Goal: Transaction & Acquisition: Book appointment/travel/reservation

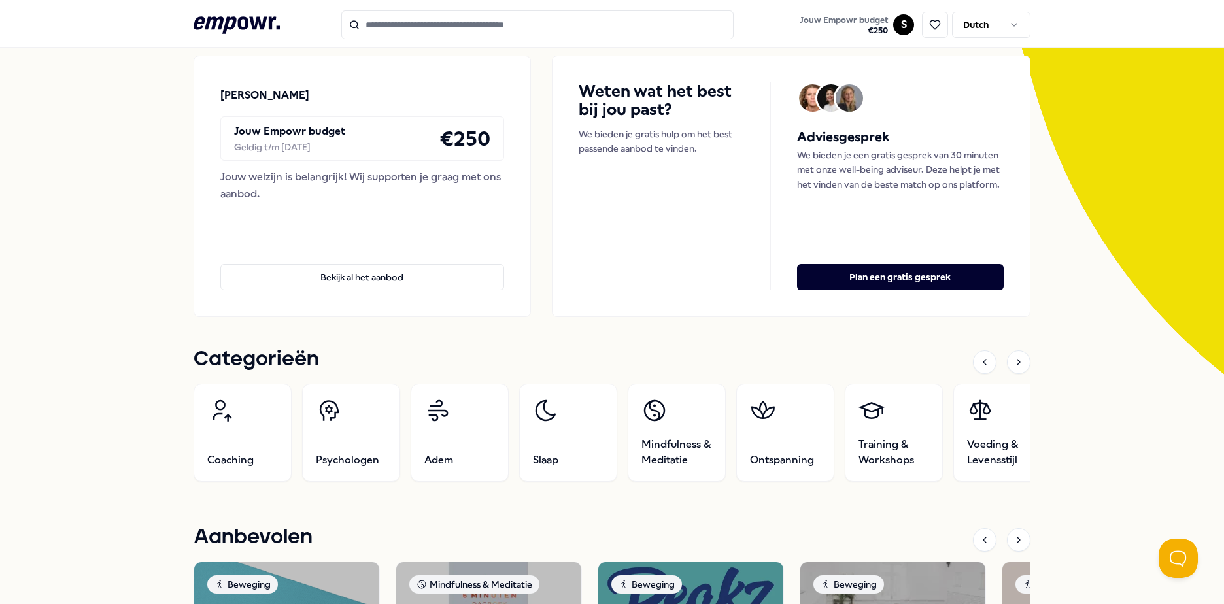
scroll to position [131, 0]
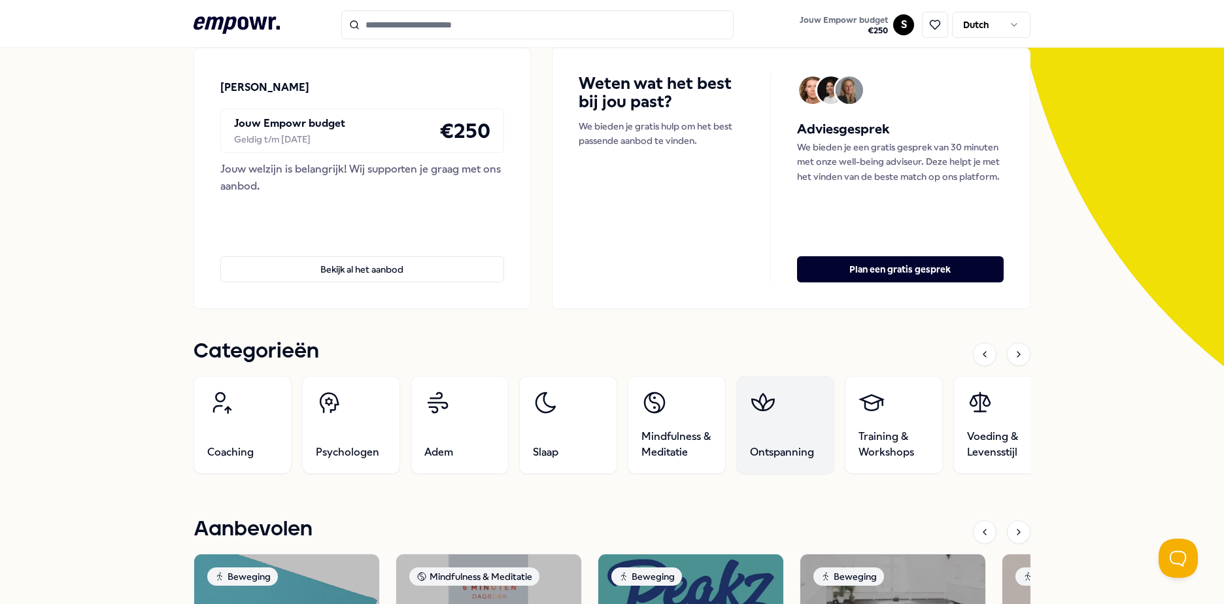
click at [784, 419] on link "Ontspanning" at bounding box center [785, 425] width 98 height 98
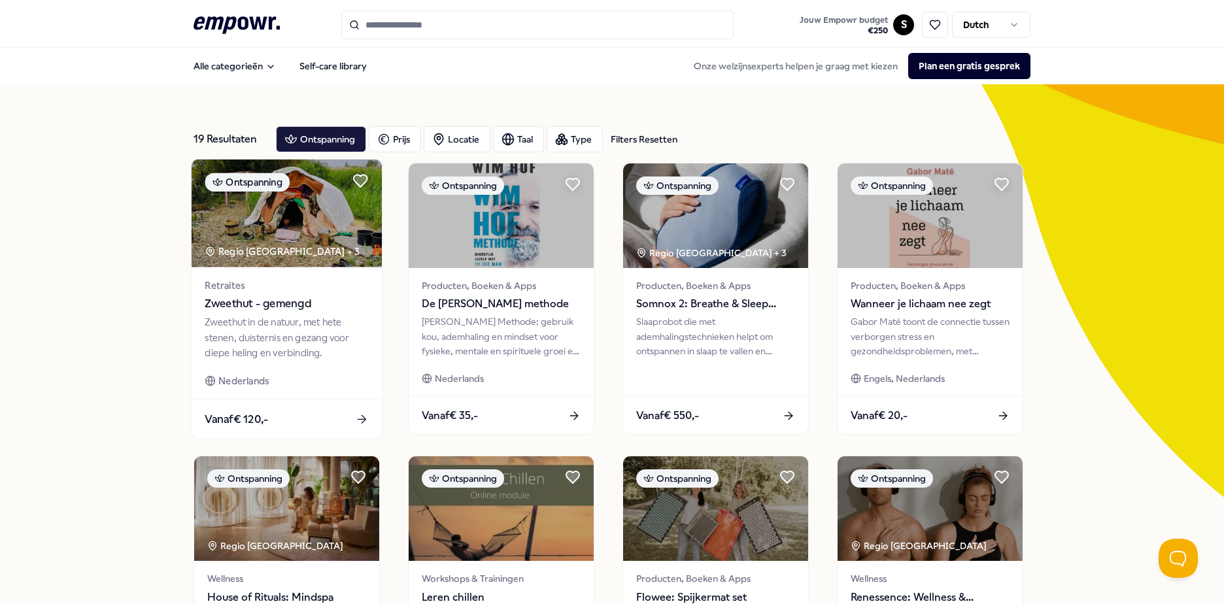
click at [260, 305] on span "Zweethut - gemengd" at bounding box center [286, 303] width 163 height 17
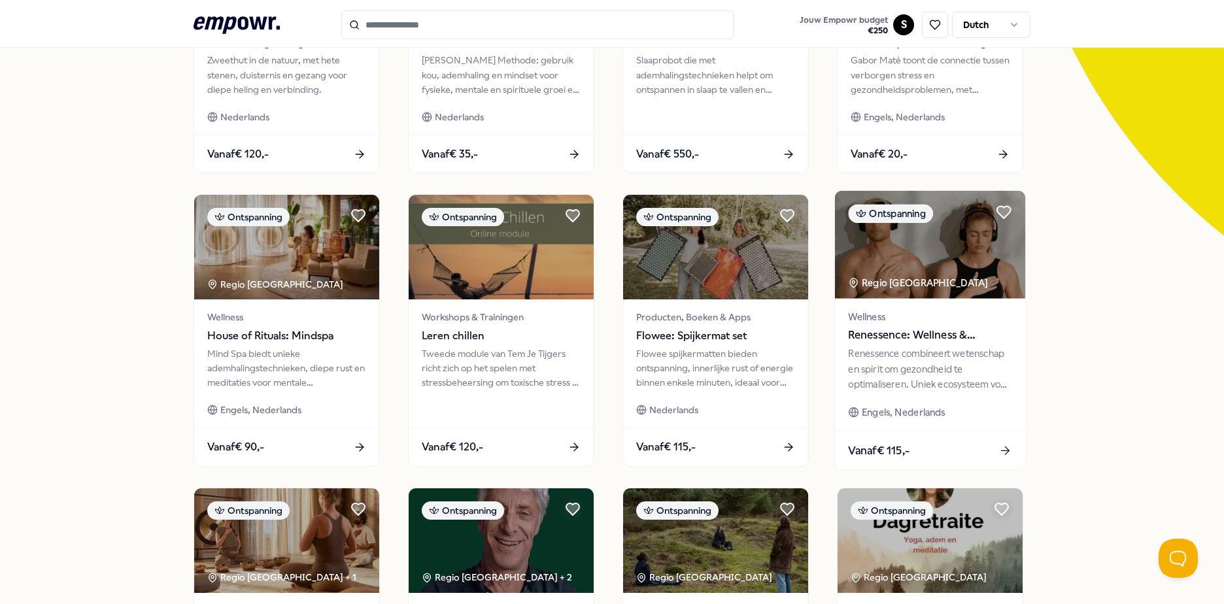
scroll to position [458, 0]
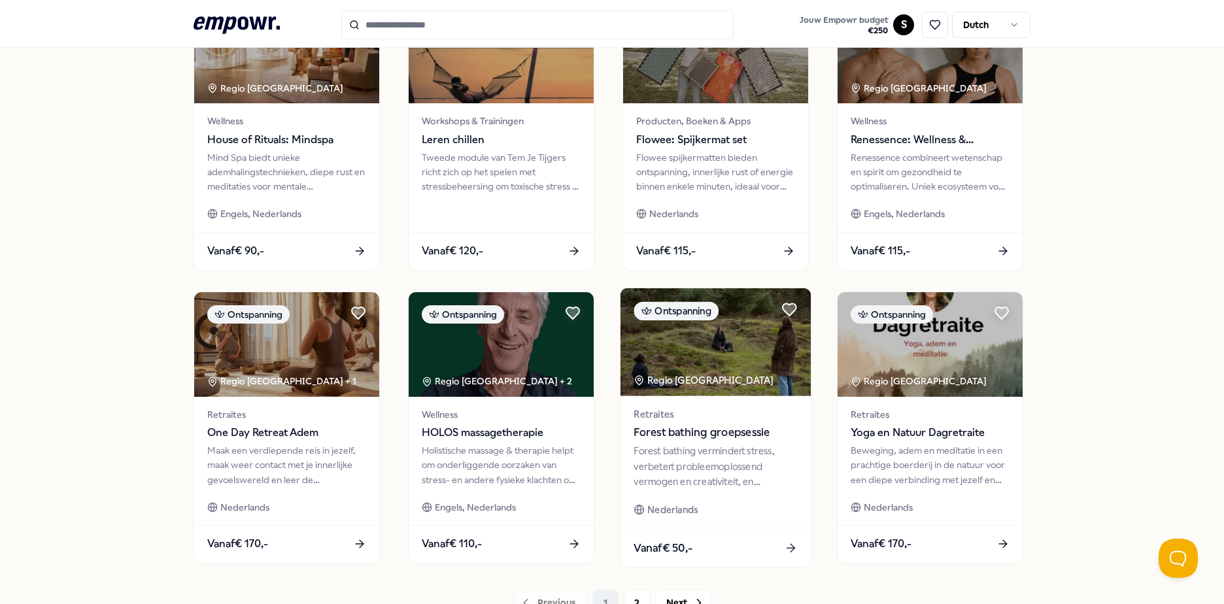
click at [694, 432] on span "Forest bathing groepsessie" at bounding box center [714, 432] width 163 height 17
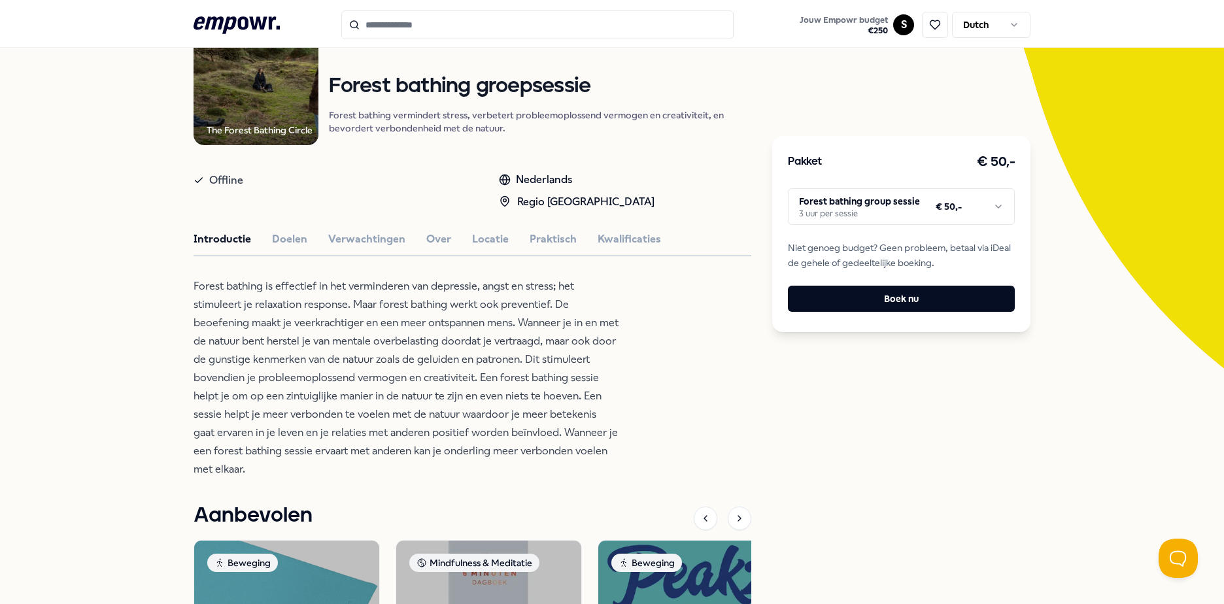
scroll to position [19, 0]
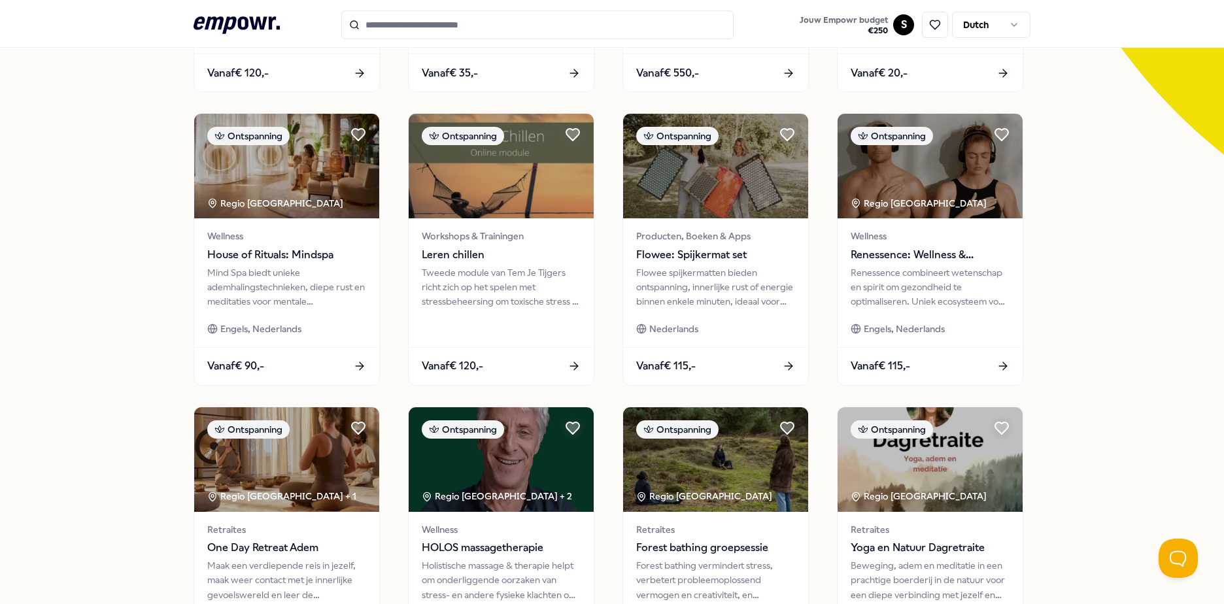
scroll to position [346, 0]
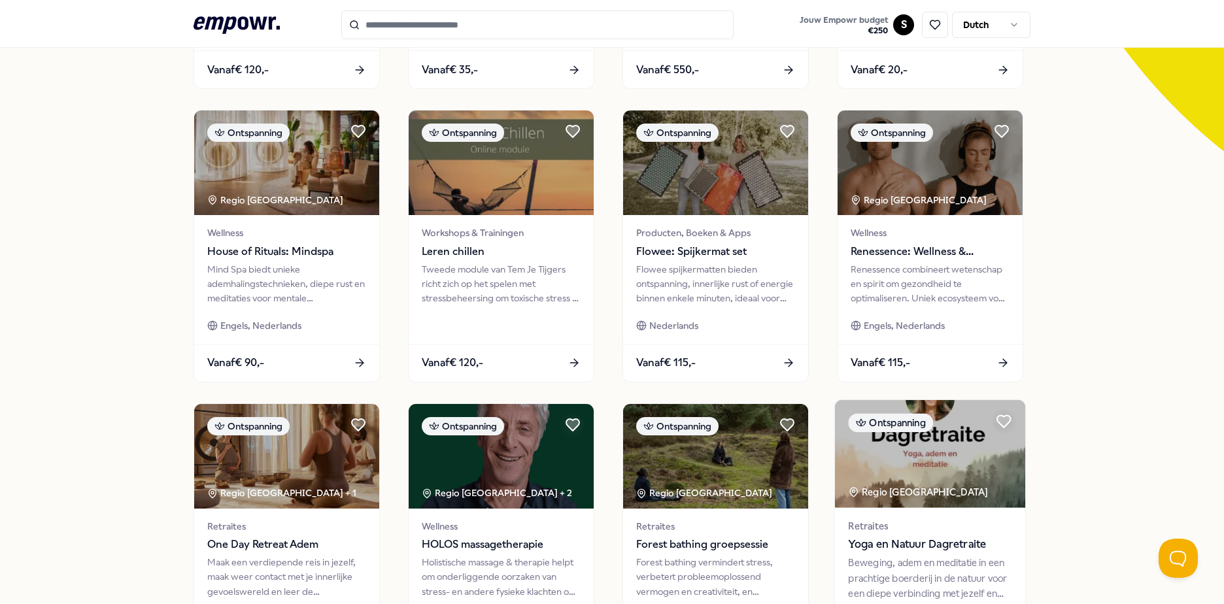
click at [927, 545] on span "Yoga en Natuur Dagretraite" at bounding box center [929, 544] width 163 height 17
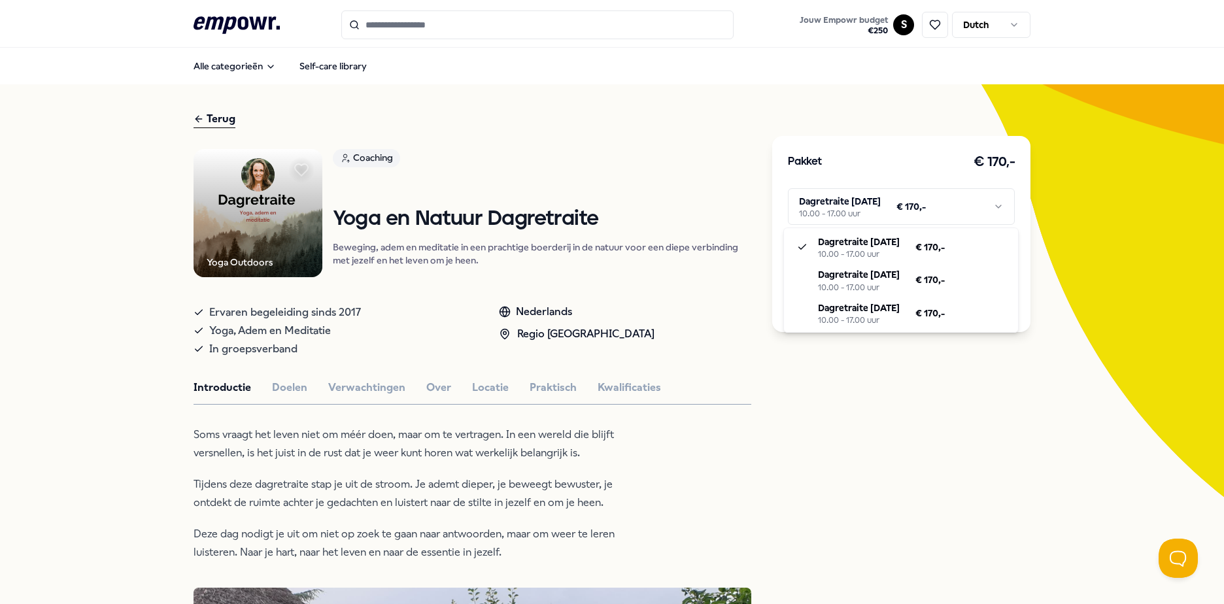
click at [999, 204] on html ".empowr-logo_svg__cls-1{fill:#03032f} Jouw Empowr budget € 250 S Dutch Alle cat…" at bounding box center [612, 302] width 1224 height 604
